Goal: Information Seeking & Learning: Find specific fact

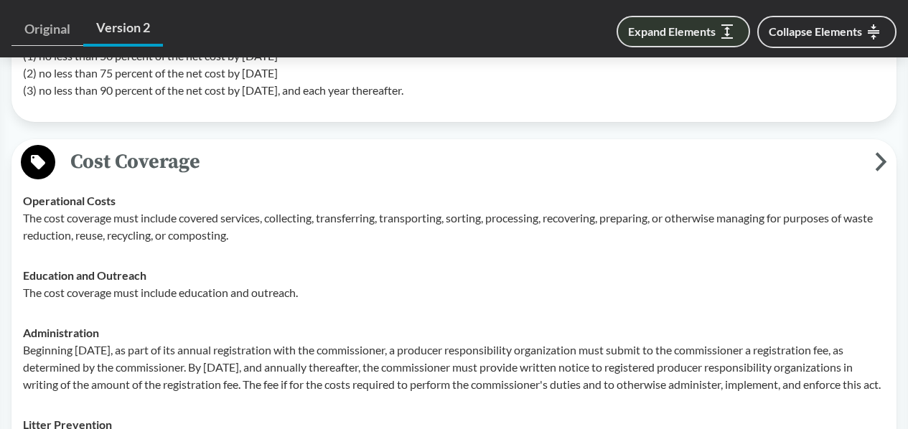
scroll to position [4256, 0]
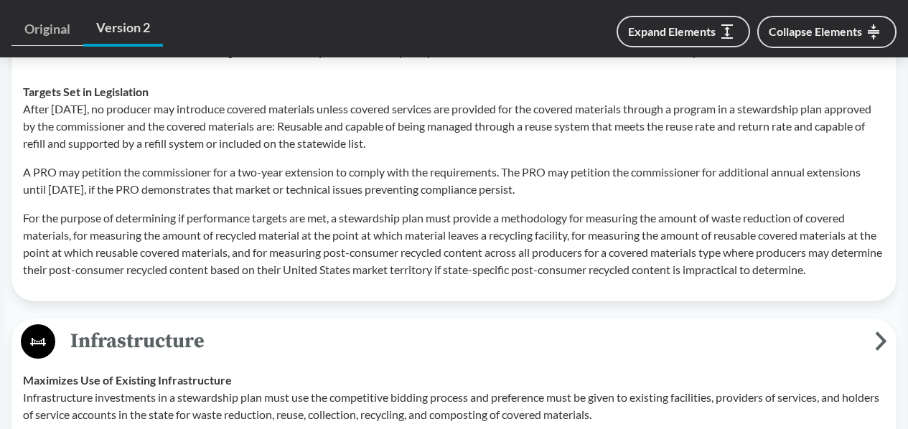
click at [254, 216] on p "For the purpose of determining if performance targets are met, a stewardship pl…" at bounding box center [454, 244] width 862 height 69
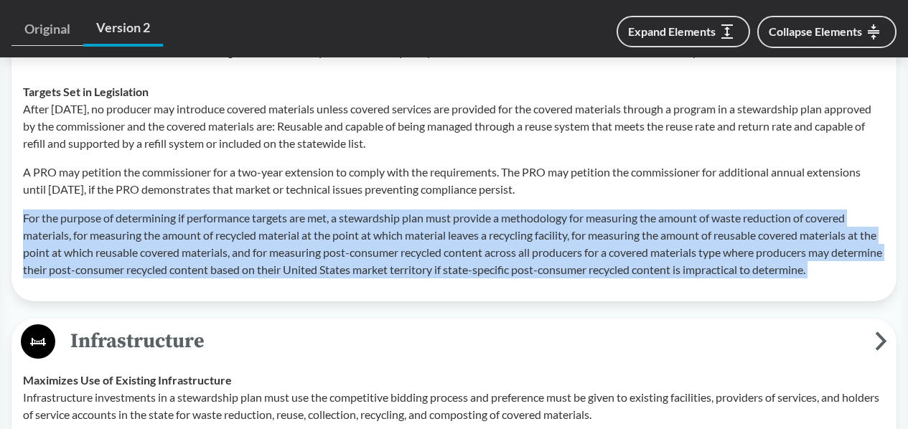
click at [254, 216] on p "For the purpose of determining if performance targets are met, a stewardship pl…" at bounding box center [454, 244] width 862 height 69
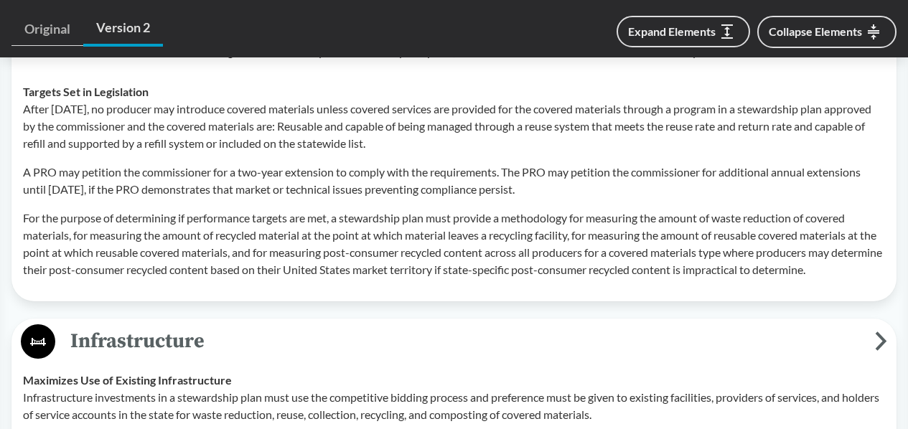
click at [255, 218] on p "For the purpose of determining if performance targets are met, a stewardship pl…" at bounding box center [454, 244] width 862 height 69
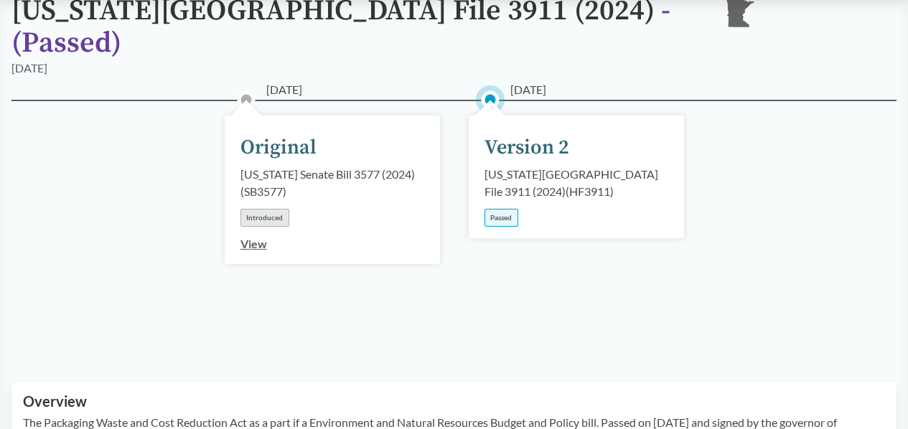
scroll to position [0, 0]
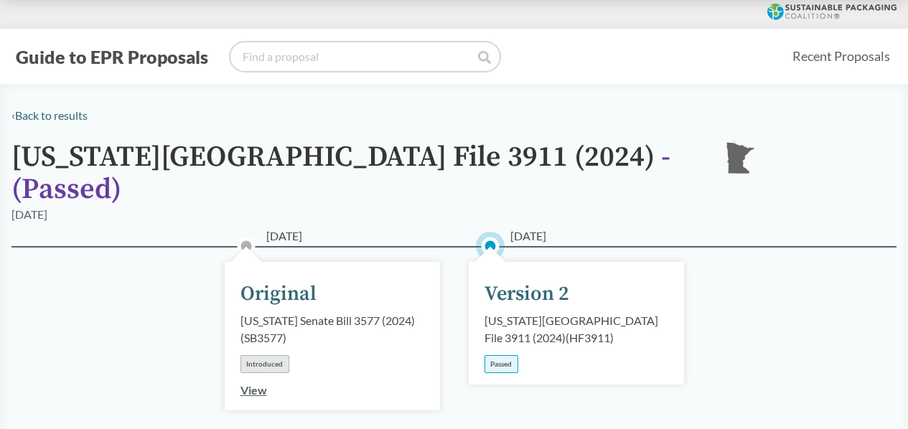
click at [268, 51] on input "search" at bounding box center [364, 56] width 269 height 29
type input "[US_STATE]"
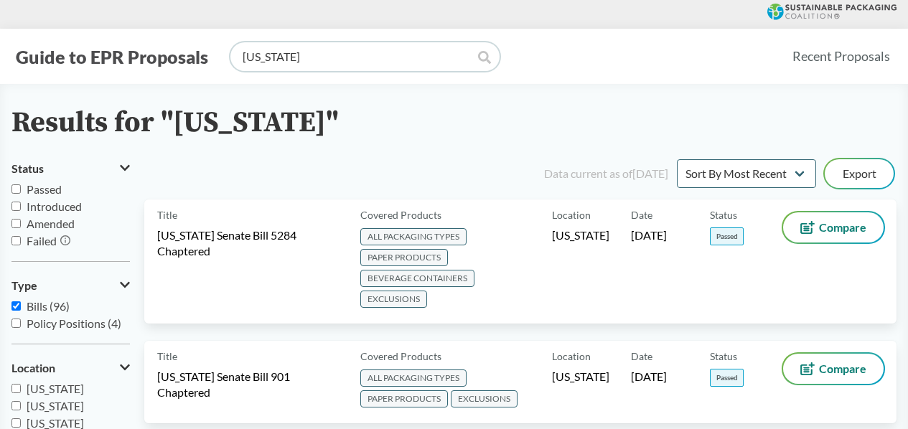
click at [332, 57] on input "[US_STATE]" at bounding box center [364, 56] width 269 height 29
click at [695, 169] on select "Sort By Most Recent Sort By Status" at bounding box center [746, 173] width 139 height 29
select select "Sort By Status"
click at [677, 159] on select "Sort By Most Recent Sort By Status" at bounding box center [746, 173] width 139 height 29
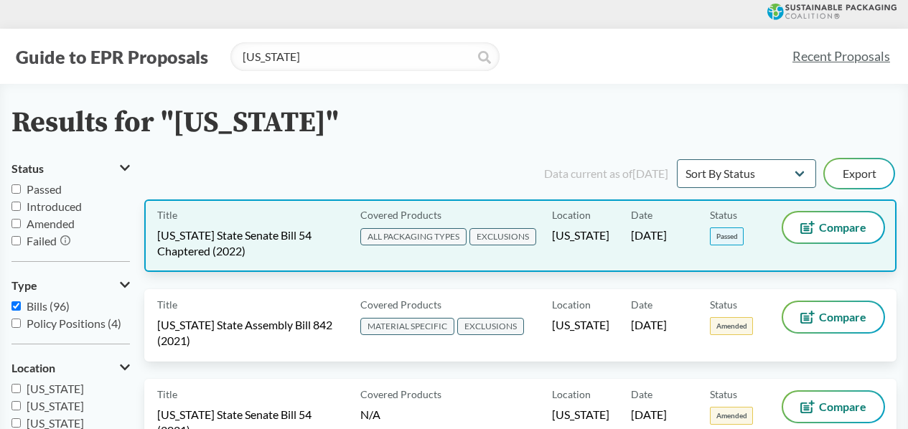
click at [317, 255] on span "[US_STATE] State Senate Bill 54 Chaptered (2022)" at bounding box center [250, 244] width 186 height 32
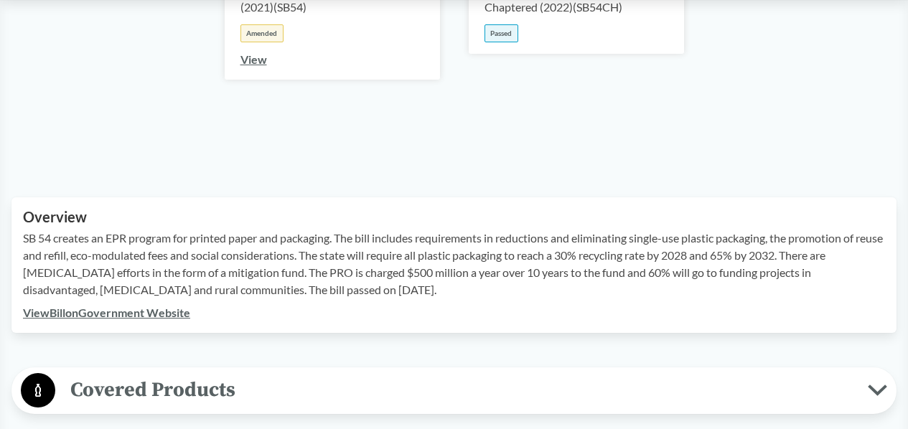
scroll to position [330, 0]
click at [126, 317] on link "View Bill on Government Website" at bounding box center [106, 313] width 167 height 14
